Goal: Information Seeking & Learning: Learn about a topic

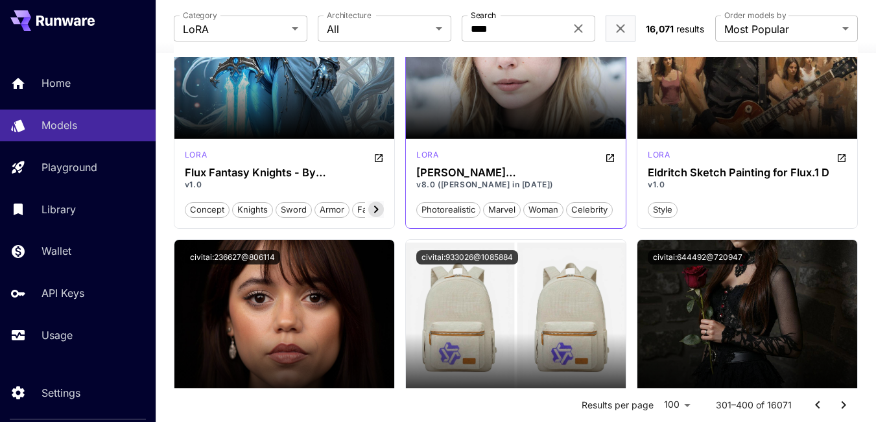
scroll to position [5513, 0]
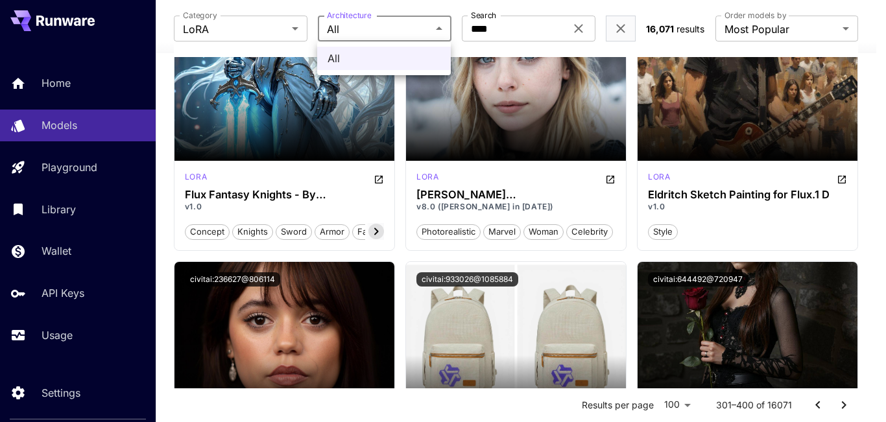
click at [441, 27] on div at bounding box center [443, 211] width 886 height 422
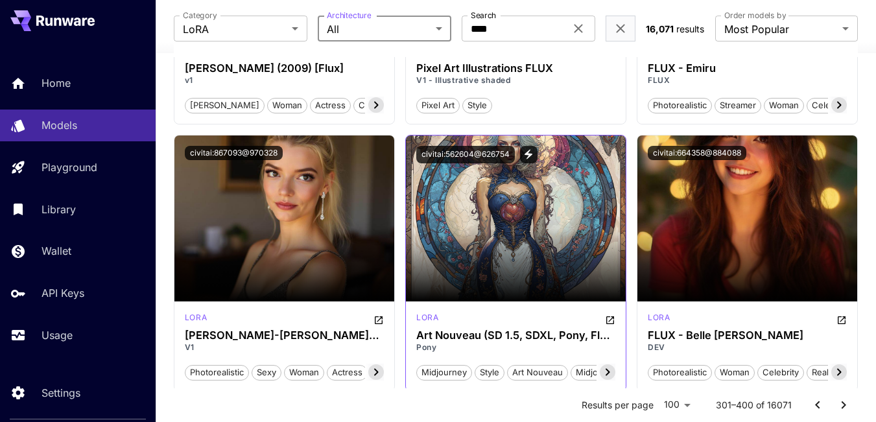
scroll to position [3502, 0]
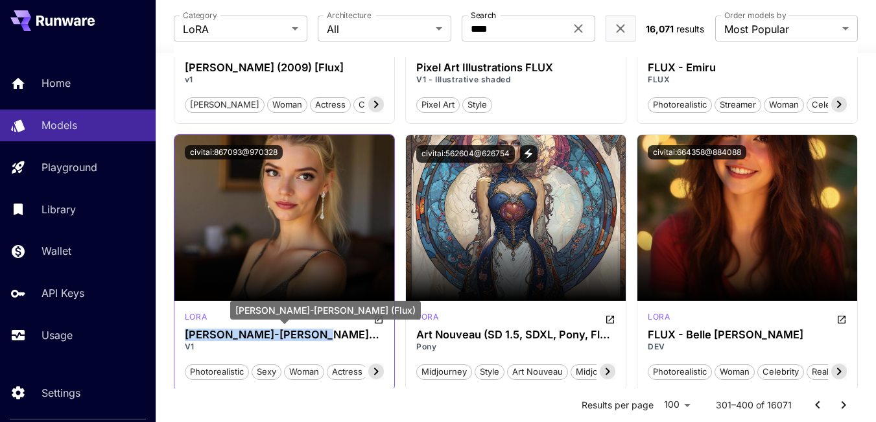
drag, startPoint x: 185, startPoint y: 335, endPoint x: 307, endPoint y: 333, distance: 122.6
click at [307, 333] on h3 "[PERSON_NAME]-[PERSON_NAME] (Flux)" at bounding box center [284, 335] width 199 height 12
copy h3 "[PERSON_NAME]-[PERSON_NAME] (Flux)"
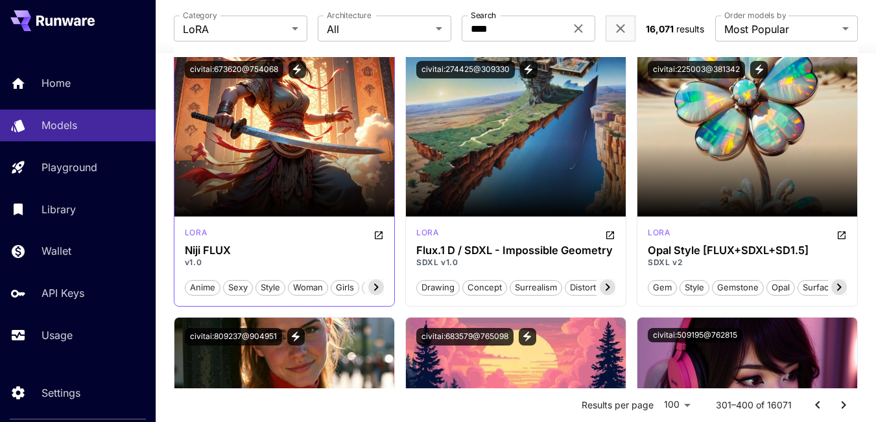
scroll to position [2983, 0]
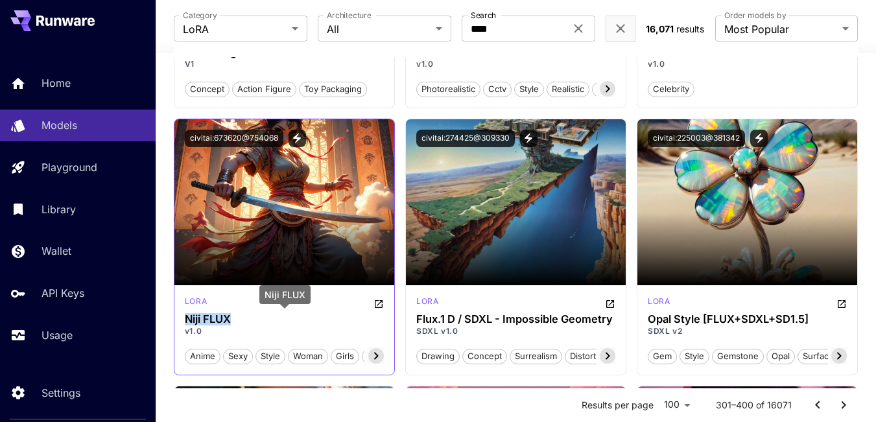
drag, startPoint x: 239, startPoint y: 318, endPoint x: 185, endPoint y: 320, distance: 54.5
click at [185, 320] on h3 "Niji FLUX" at bounding box center [284, 319] width 199 height 12
copy h3 "Niji FLUX"
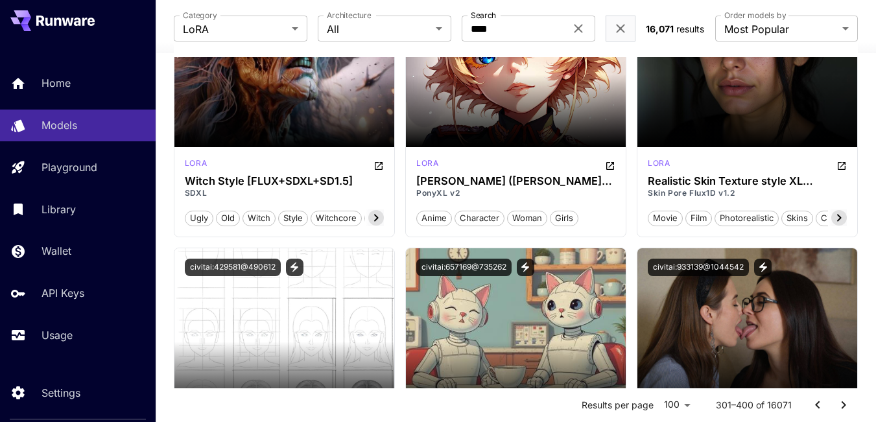
scroll to position [3888, 0]
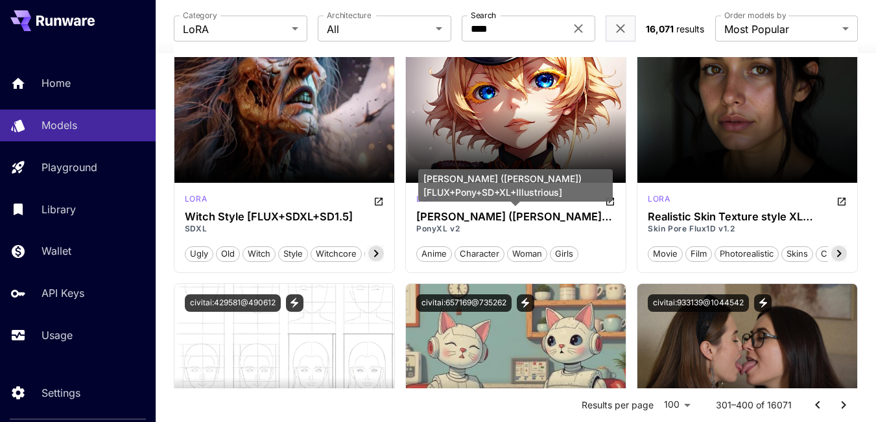
drag, startPoint x: 570, startPoint y: 189, endPoint x: 424, endPoint y: 178, distance: 147.0
click at [424, 178] on div "[PERSON_NAME] ([PERSON_NAME]) [FLUX+Pony+SD+XL+Illustrious]" at bounding box center [515, 185] width 195 height 32
copy div "[PERSON_NAME] ([PERSON_NAME]) [FLUX+Pony+SD+XL+Illustrious]"
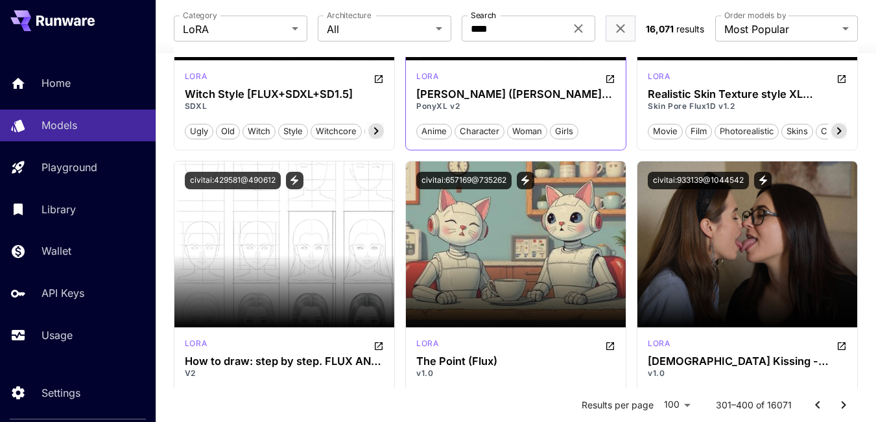
scroll to position [4082, 0]
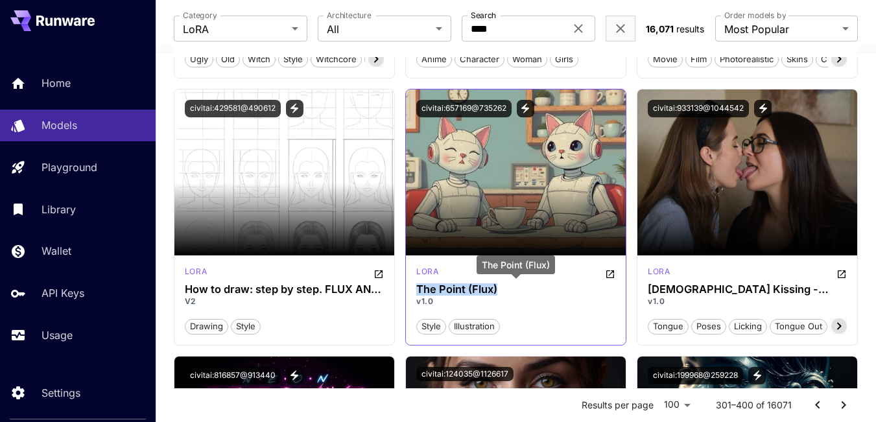
drag, startPoint x: 416, startPoint y: 291, endPoint x: 499, endPoint y: 289, distance: 83.0
click at [499, 289] on h3 "The Point (Flux)" at bounding box center [515, 289] width 199 height 12
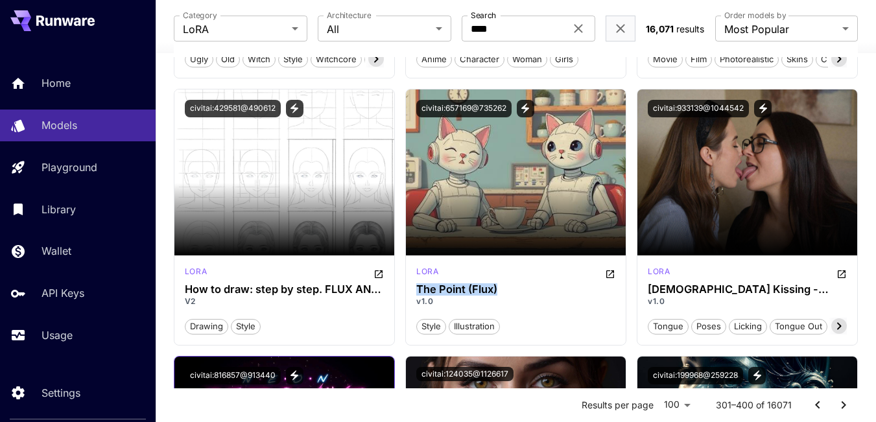
copy h3 "The Point (Flux)"
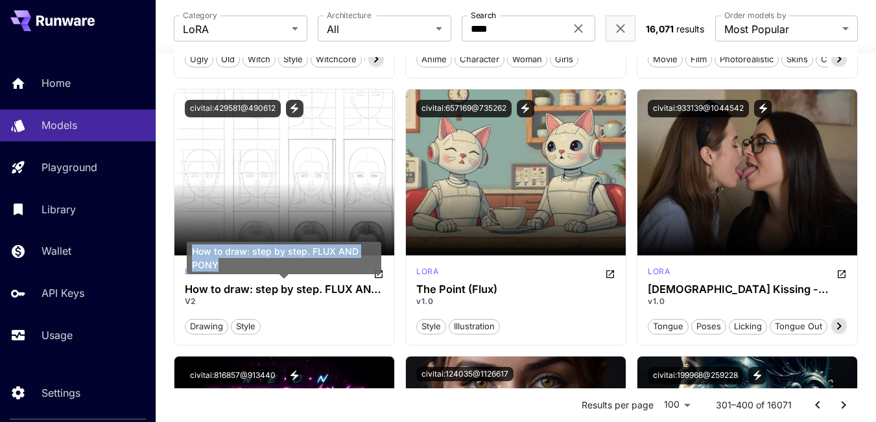
drag, startPoint x: 224, startPoint y: 265, endPoint x: 191, endPoint y: 251, distance: 36.0
click at [191, 251] on div "How to draw: step by step. FLUX AND PONY" at bounding box center [284, 258] width 195 height 32
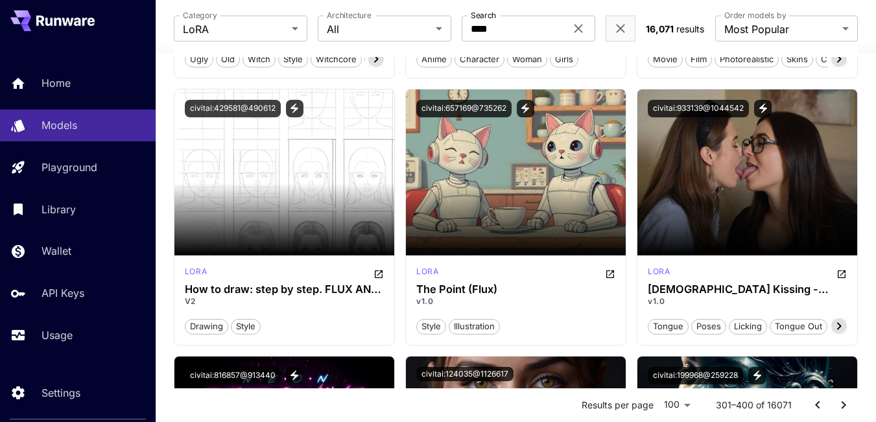
copy div "How to draw: step by step. FLUX AND PONY"
